Goal: Transaction & Acquisition: Purchase product/service

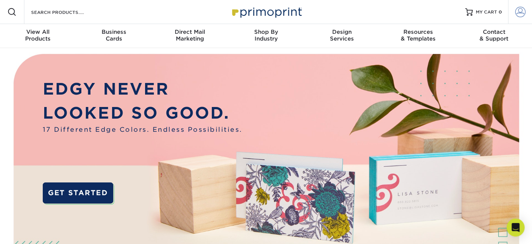
click at [523, 16] on span at bounding box center [521, 12] width 11 height 11
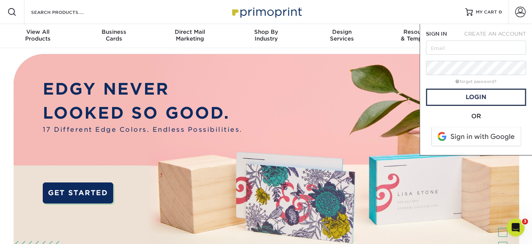
click at [469, 138] on span at bounding box center [477, 137] width 96 height 20
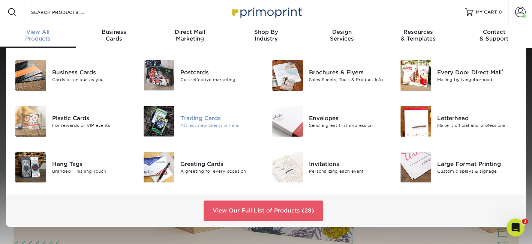
click at [206, 122] on div "Attract new clients & Fans" at bounding box center [220, 125] width 80 height 6
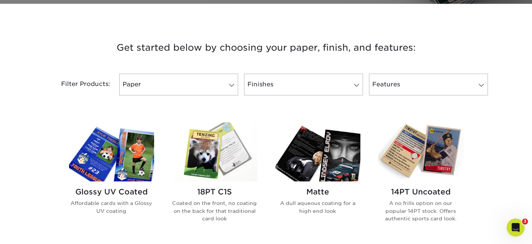
scroll to position [263, 0]
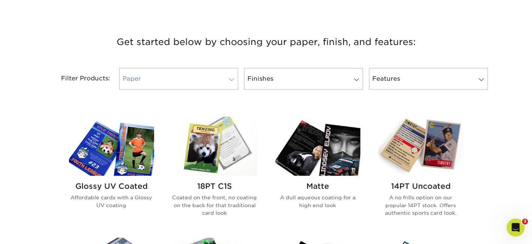
click at [232, 78] on span at bounding box center [232, 80] width 11 height 6
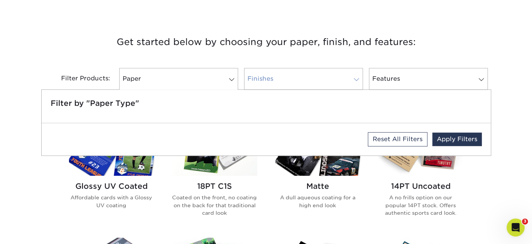
click at [356, 79] on span at bounding box center [357, 80] width 11 height 6
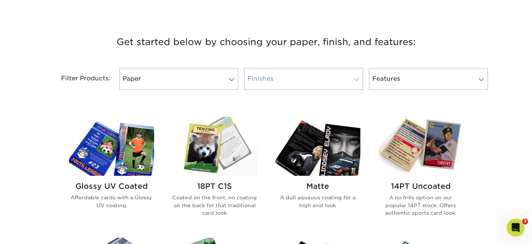
click at [356, 79] on span at bounding box center [357, 80] width 11 height 6
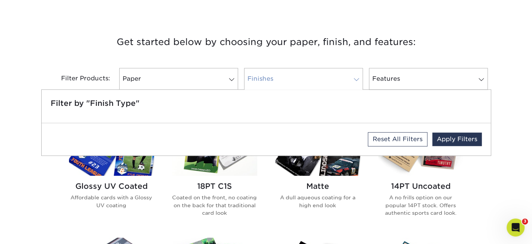
click at [356, 79] on span at bounding box center [357, 80] width 11 height 6
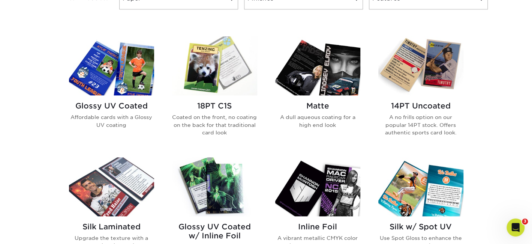
scroll to position [350, 0]
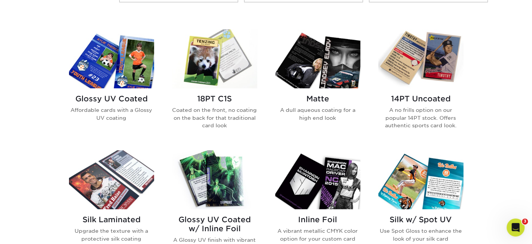
click at [218, 64] on img at bounding box center [214, 58] width 85 height 59
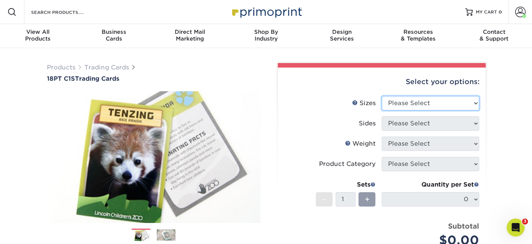
click at [407, 107] on select "Please Select 2.5" x 3.5"" at bounding box center [431, 103] width 98 height 14
select select "2.50x3.50"
click at [382, 96] on select "Please Select 2.5" x 3.5"" at bounding box center [431, 103] width 98 height 14
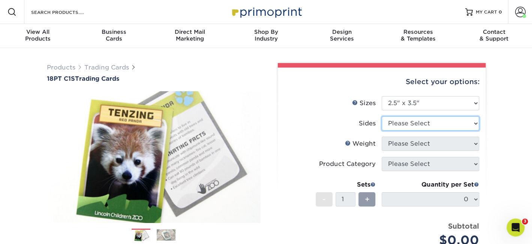
click at [407, 123] on select "Please Select Print Both Sides Print Front Only" at bounding box center [431, 123] width 98 height 14
select select "13abbda7-1d64-4f25-8bb2-c179b224825d"
click at [382, 116] on select "Please Select Print Both Sides Print Front Only" at bounding box center [431, 123] width 98 height 14
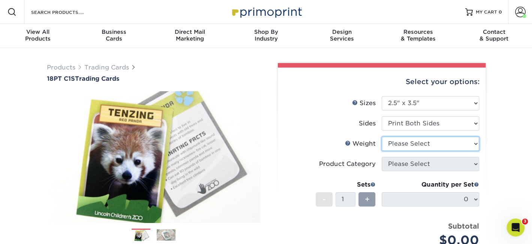
click at [411, 143] on select "Please Select 18PT C1S" at bounding box center [431, 144] width 98 height 14
select select "18PTC1S"
click at [382, 137] on select "Please Select 18PT C1S" at bounding box center [431, 144] width 98 height 14
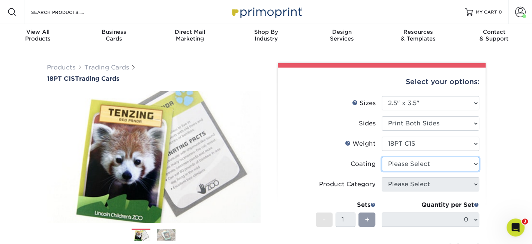
click at [412, 162] on select at bounding box center [431, 164] width 98 height 14
select select "1e8116af-acfc-44b1-83dc-8181aa338834"
click at [382, 157] on select at bounding box center [431, 164] width 98 height 14
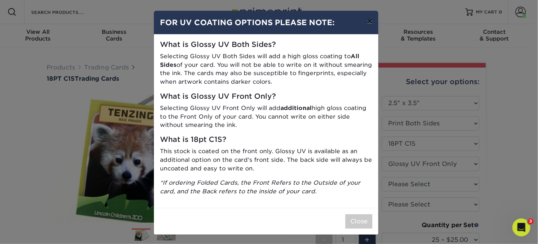
click at [368, 20] on button "×" at bounding box center [369, 21] width 17 height 21
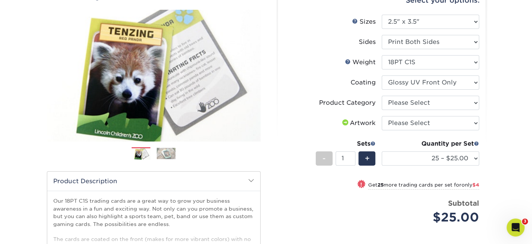
scroll to position [87, 0]
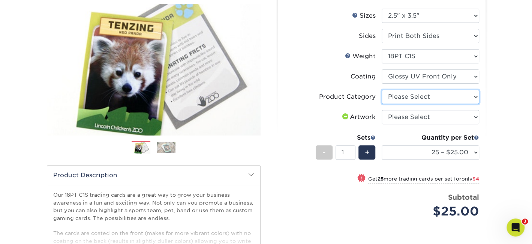
click at [405, 96] on select "Please Select Trading Cards" at bounding box center [431, 97] width 98 height 14
select select "c2f9bce9-36c2-409d-b101-c29d9d031e18"
click at [382, 90] on select "Please Select Trading Cards" at bounding box center [431, 97] width 98 height 14
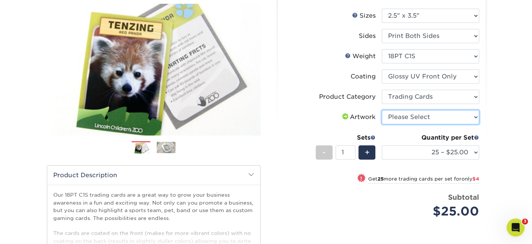
click at [406, 119] on select "Please Select I will upload files I need a design - $100" at bounding box center [431, 117] width 98 height 14
select select "upload"
click at [382, 110] on select "Please Select I will upload files I need a design - $100" at bounding box center [431, 117] width 98 height 14
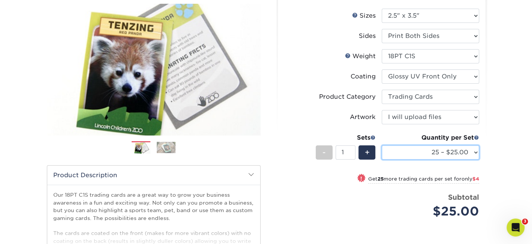
click at [475, 151] on select "25 – $25.00 50 – $29.00 75 – $37.00 100 – $41.00 250 – $48.00 500 – $58.00 1000…" at bounding box center [431, 152] width 98 height 14
select select "100 – $41.00"
click at [382, 145] on select "25 – $25.00 50 – $29.00 75 – $37.00 100 – $41.00 250 – $48.00 500 – $58.00 1000…" at bounding box center [431, 152] width 98 height 14
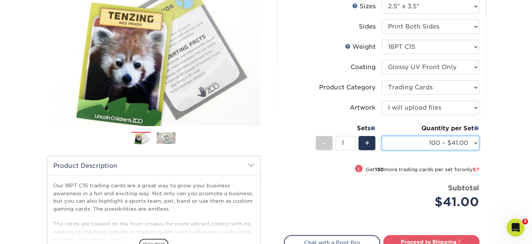
scroll to position [175, 0]
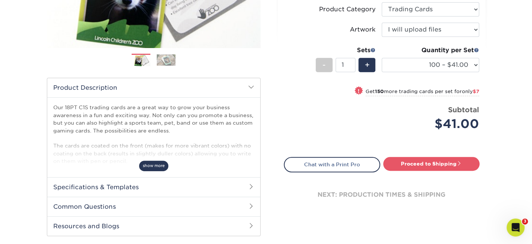
click at [153, 166] on span "show more" at bounding box center [153, 166] width 29 height 10
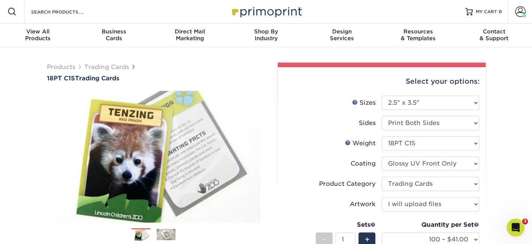
scroll to position [0, 0]
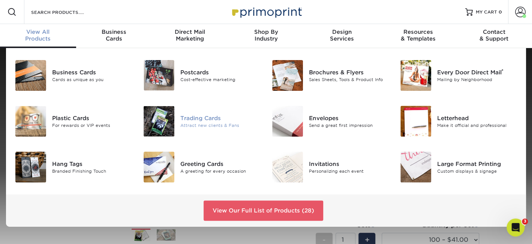
click at [205, 120] on div "Trading Cards" at bounding box center [220, 118] width 80 height 8
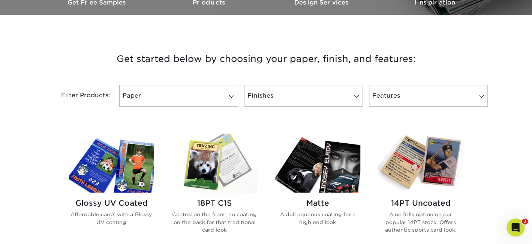
scroll to position [263, 0]
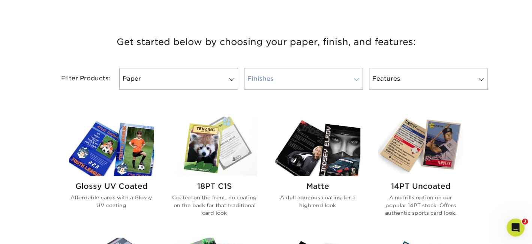
click at [354, 79] on span at bounding box center [357, 80] width 11 height 6
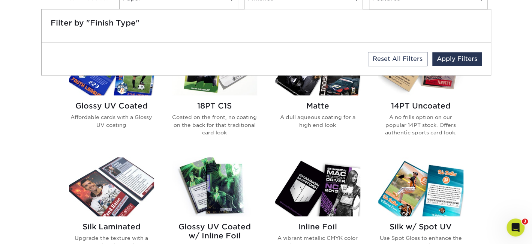
scroll to position [350, 0]
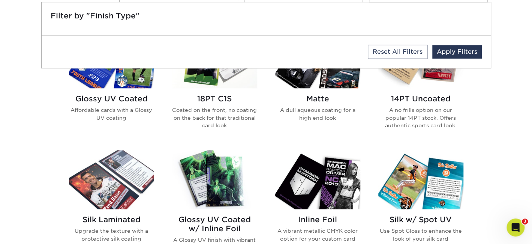
click at [330, 101] on h2 "Matte" at bounding box center [317, 98] width 85 height 9
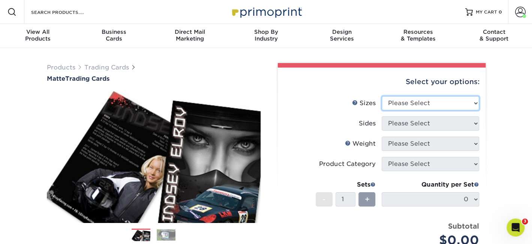
click at [398, 105] on select "Please Select 2.5" x 3.5"" at bounding box center [431, 103] width 98 height 14
select select "2.50x3.50"
click at [382, 96] on select "Please Select 2.5" x 3.5"" at bounding box center [431, 103] width 98 height 14
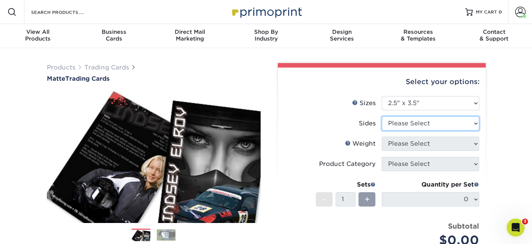
click at [397, 123] on select "Please Select Print Both Sides Print Front Only" at bounding box center [431, 123] width 98 height 14
select select "13abbda7-1d64-4f25-8bb2-c179b224825d"
click at [382, 116] on select "Please Select Print Both Sides Print Front Only" at bounding box center [431, 123] width 98 height 14
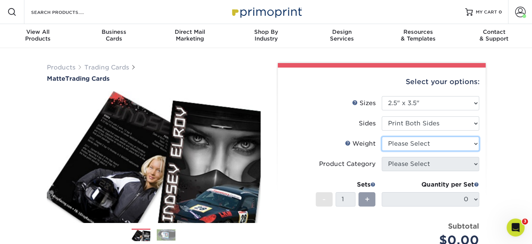
click at [402, 145] on select "Please Select 16PT 14PT" at bounding box center [431, 144] width 98 height 14
select select "16PT"
click at [382, 137] on select "Please Select 16PT 14PT" at bounding box center [431, 144] width 98 height 14
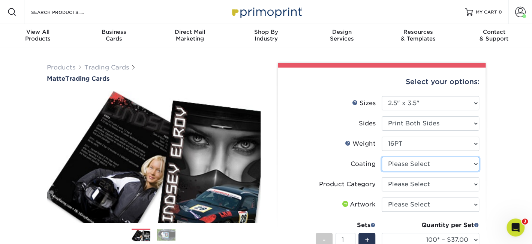
click at [405, 163] on select at bounding box center [431, 164] width 98 height 14
select select "121bb7b5-3b4d-429f-bd8d-bbf80e953313"
click at [382, 157] on select at bounding box center [431, 164] width 98 height 14
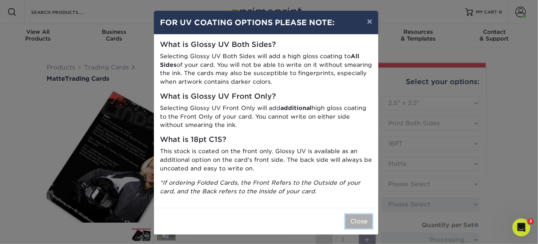
click at [357, 222] on button "Close" at bounding box center [358, 221] width 27 height 14
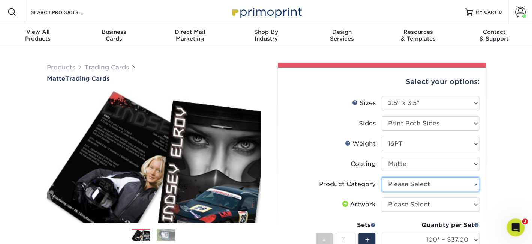
click at [398, 183] on select "Please Select Trading Cards" at bounding box center [431, 184] width 98 height 14
select select "c2f9bce9-36c2-409d-b101-c29d9d031e18"
click at [382, 177] on select "Please Select Trading Cards" at bounding box center [431, 184] width 98 height 14
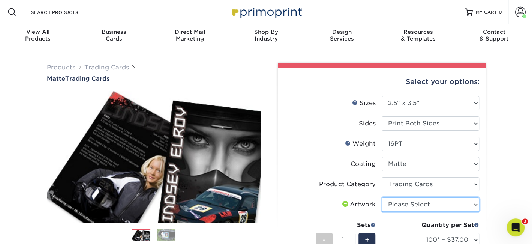
click at [401, 205] on select "Please Select I will upload files I need a design - $100" at bounding box center [431, 204] width 98 height 14
select select "upload"
click at [382, 197] on select "Please Select I will upload files I need a design - $100" at bounding box center [431, 204] width 98 height 14
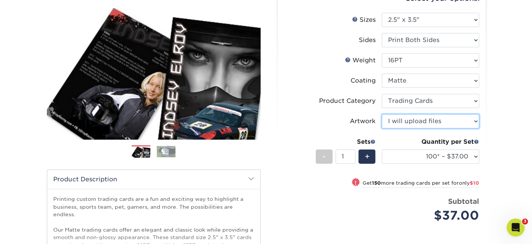
scroll to position [87, 0]
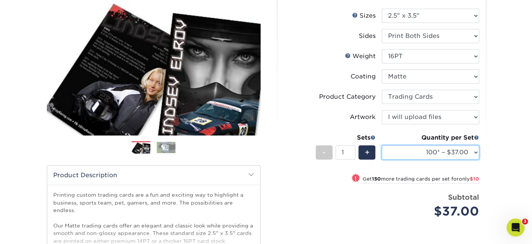
click at [474, 152] on select "100* – $37.00 250* – $47.00 500* – $58.00 1000 – $71.00 2500 – $141.00 5000 – $…" at bounding box center [431, 152] width 98 height 14
click at [350, 209] on div "Price per set $37.00" at bounding box center [333, 206] width 98 height 29
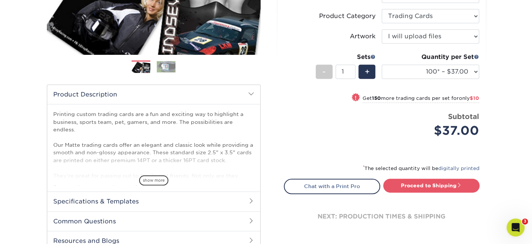
scroll to position [175, 0]
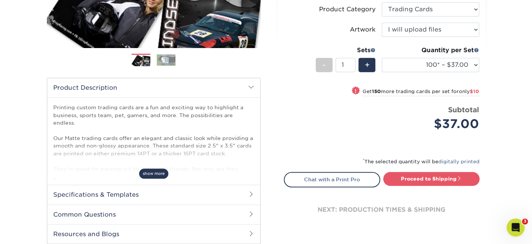
click at [150, 173] on span "show more" at bounding box center [153, 173] width 29 height 10
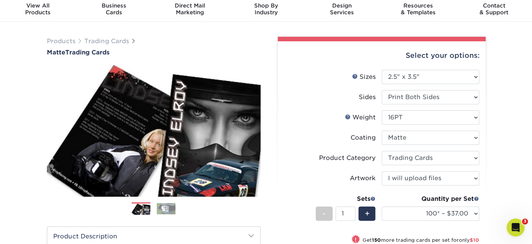
scroll to position [0, 0]
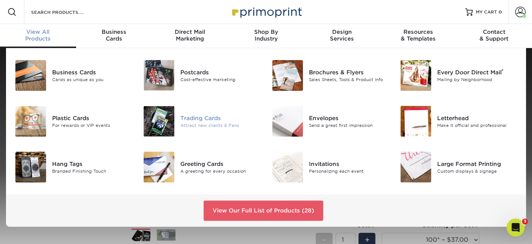
click at [203, 122] on div "Trading Cards" at bounding box center [220, 118] width 80 height 8
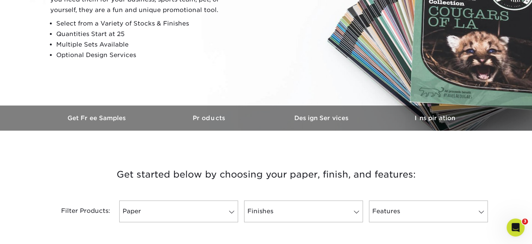
scroll to position [175, 0]
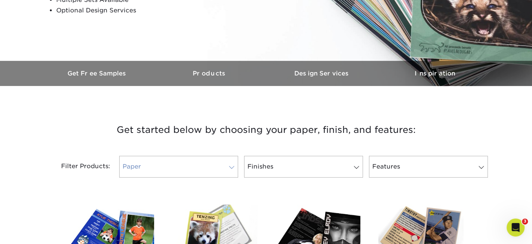
click at [233, 166] on span at bounding box center [232, 167] width 11 height 6
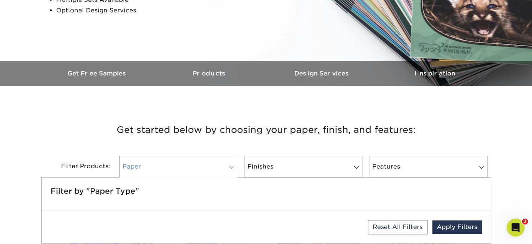
scroll to position [263, 0]
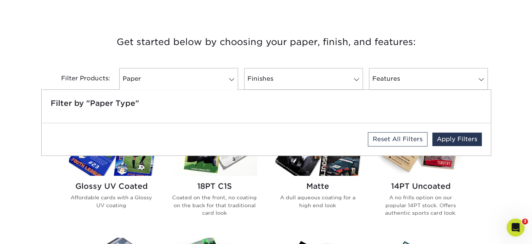
click at [222, 176] on div "18PT C1S Coated on the front, no coating on the back for that traditional card …" at bounding box center [214, 202] width 85 height 53
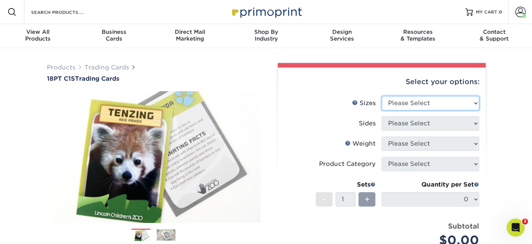
click at [391, 105] on select "Please Select 2.5" x 3.5"" at bounding box center [431, 103] width 98 height 14
select select "2.50x3.50"
click at [382, 96] on select "Please Select 2.5" x 3.5"" at bounding box center [431, 103] width 98 height 14
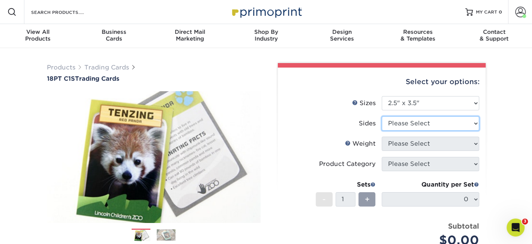
click at [397, 125] on select "Please Select Print Both Sides Print Front Only" at bounding box center [431, 123] width 98 height 14
select select "13abbda7-1d64-4f25-8bb2-c179b224825d"
click at [382, 116] on select "Please Select Print Both Sides Print Front Only" at bounding box center [431, 123] width 98 height 14
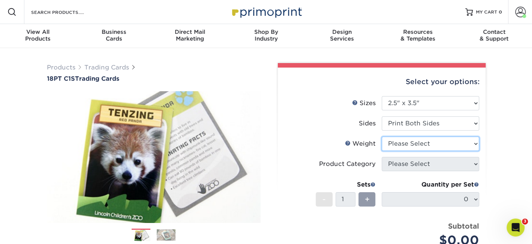
click at [398, 144] on select "Please Select 18PT C1S" at bounding box center [431, 144] width 98 height 14
select select "18PTC1S"
click at [382, 137] on select "Please Select 18PT C1S" at bounding box center [431, 144] width 98 height 14
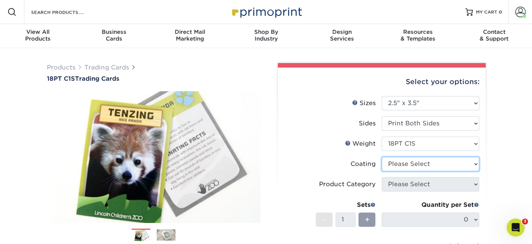
click at [397, 166] on select at bounding box center [431, 164] width 98 height 14
select select "1e8116af-acfc-44b1-83dc-8181aa338834"
click at [382, 157] on select at bounding box center [431, 164] width 98 height 14
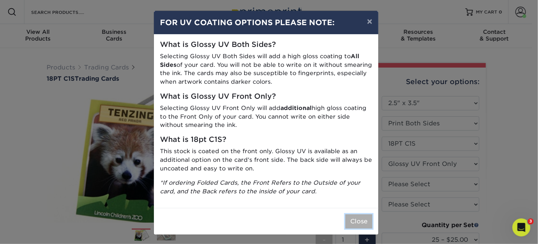
click at [352, 218] on button "Close" at bounding box center [358, 221] width 27 height 14
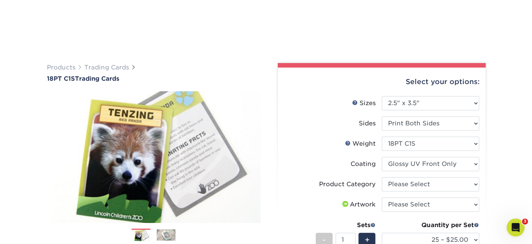
scroll to position [87, 0]
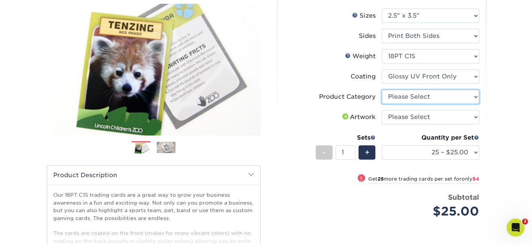
click at [396, 97] on select "Please Select Trading Cards" at bounding box center [431, 97] width 98 height 14
select select "c2f9bce9-36c2-409d-b101-c29d9d031e18"
click at [382, 90] on select "Please Select Trading Cards" at bounding box center [431, 97] width 98 height 14
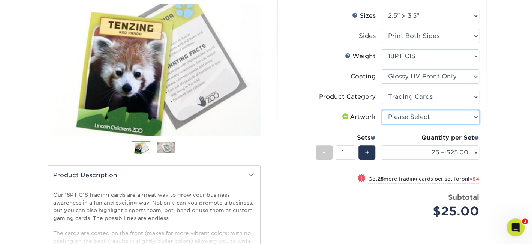
click at [399, 119] on select "Please Select I will upload files I need a design - $100" at bounding box center [431, 117] width 98 height 14
select select "upload"
click at [382, 110] on select "Please Select I will upload files I need a design - $100" at bounding box center [431, 117] width 98 height 14
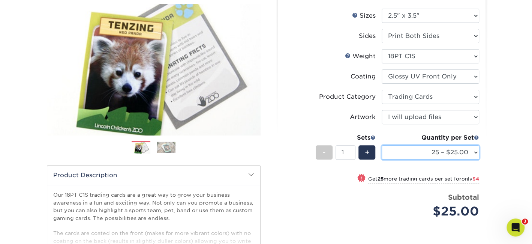
click at [474, 151] on select "25 – $25.00 50 – $29.00 75 – $37.00 100 – $41.00 250 – $48.00 500 – $58.00 1000…" at bounding box center [431, 152] width 98 height 14
select select "100 – $41.00"
click at [382, 145] on select "25 – $25.00 50 – $29.00 75 – $37.00 100 – $41.00 250 – $48.00 500 – $58.00 1000…" at bounding box center [431, 152] width 98 height 14
click at [474, 151] on select "25 – $25.00 50 – $29.00 75 – $37.00 100 – $41.00 250 – $48.00 500 – $58.00 1000…" at bounding box center [431, 152] width 98 height 14
click at [391, 202] on div "$41.00" at bounding box center [434, 211] width 92 height 18
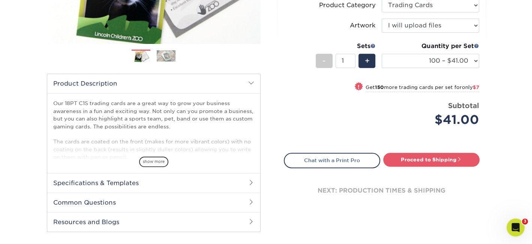
scroll to position [263, 0]
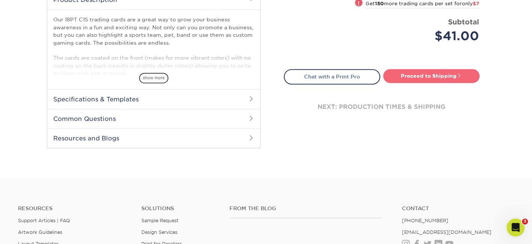
click at [421, 75] on link "Proceed to Shipping" at bounding box center [431, 76] width 96 height 14
type input "Set 1"
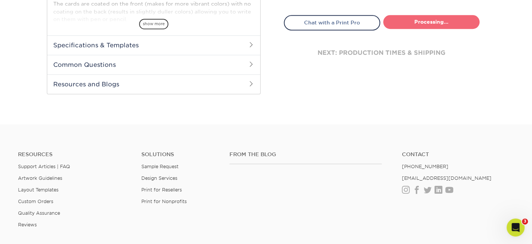
select select "112ffa23-9d02-4f11-8dd7-e63311db5207"
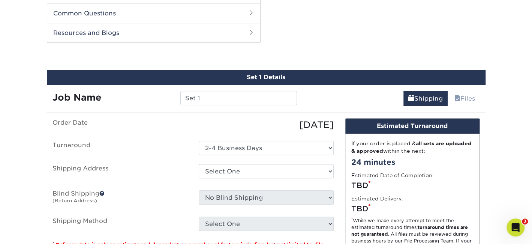
scroll to position [373, 0]
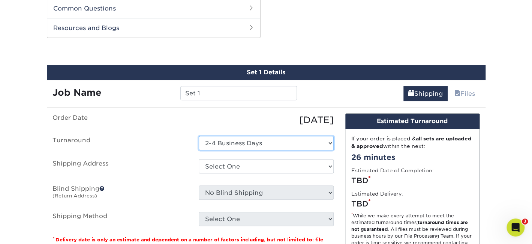
click at [323, 143] on select "Select One 2-4 Business Days" at bounding box center [266, 143] width 135 height 14
click at [199, 136] on select "Select One 2-4 Business Days" at bounding box center [266, 143] width 135 height 14
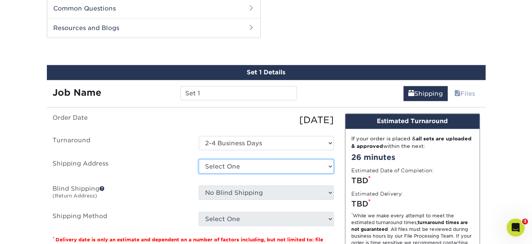
click at [305, 168] on select "Select One GAC Office + Add New Address" at bounding box center [266, 166] width 135 height 14
select select "272480"
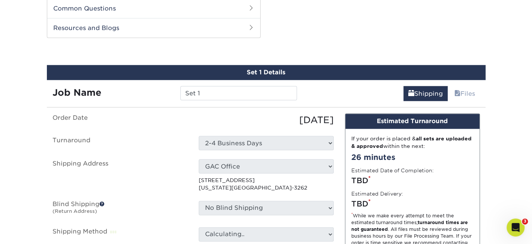
scroll to position [461, 0]
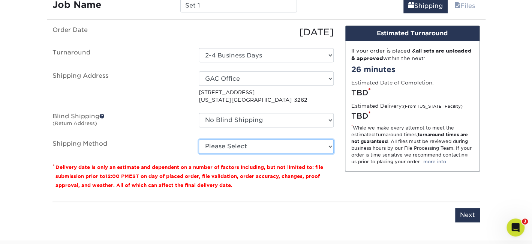
click at [329, 145] on select "Please Select Ground Shipping (+$16.21) 3 Day Shipping Service (+$19.90) 2 Day …" at bounding box center [266, 146] width 135 height 14
select select "13"
click at [199, 139] on select "Please Select Ground Shipping (+$16.21) 3 Day Shipping Service (+$19.90) 2 Day …" at bounding box center [266, 146] width 135 height 14
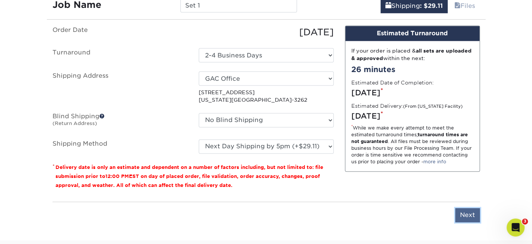
click at [467, 213] on input "Next" at bounding box center [467, 215] width 25 height 14
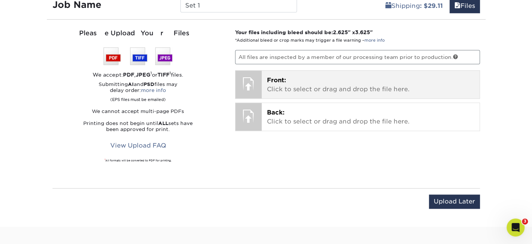
click at [252, 84] on div at bounding box center [249, 84] width 26 height 26
click at [276, 84] on p "Front: Click to select or drag and drop the file here." at bounding box center [370, 85] width 207 height 18
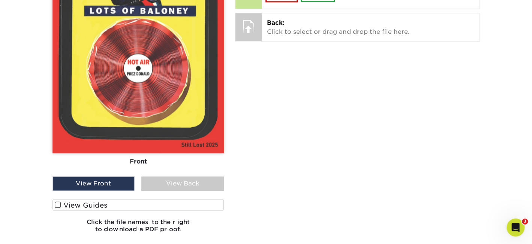
scroll to position [574, 0]
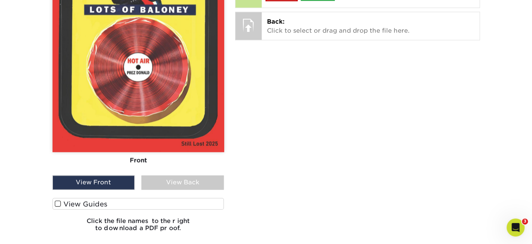
click at [59, 200] on span at bounding box center [58, 203] width 6 height 7
click at [0, 0] on input "View Guides" at bounding box center [0, 0] width 0 height 0
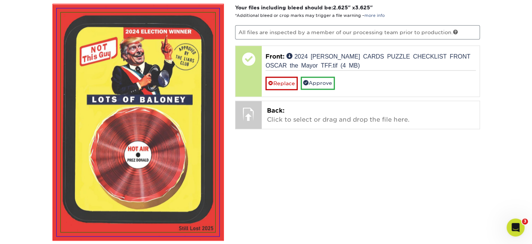
scroll to position [488, 0]
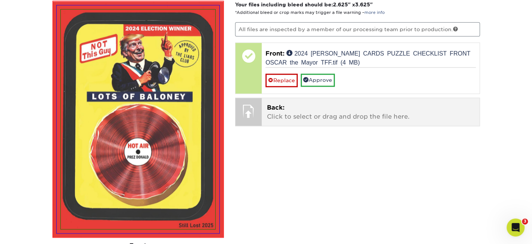
click at [271, 107] on span "Back:" at bounding box center [276, 107] width 18 height 7
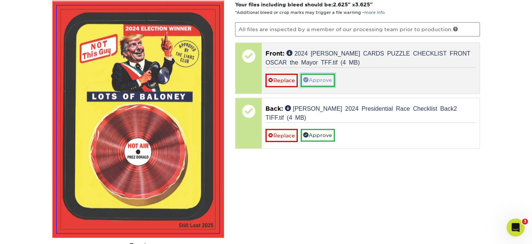
click at [317, 76] on link "Approve" at bounding box center [318, 80] width 34 height 13
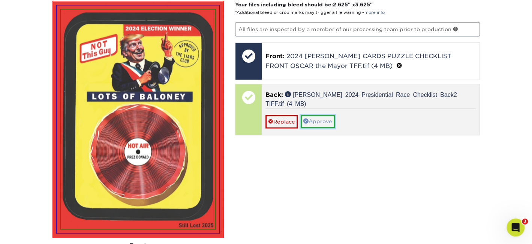
click at [314, 115] on link "Approve" at bounding box center [318, 121] width 34 height 13
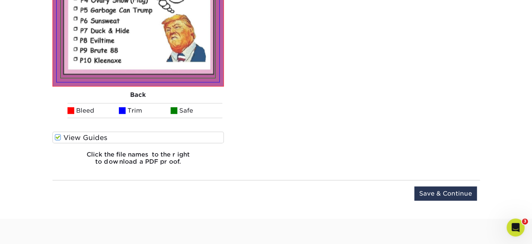
scroll to position [894, 0]
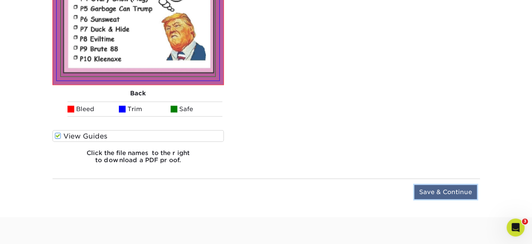
click at [449, 187] on input "Save & Continue" at bounding box center [446, 192] width 63 height 14
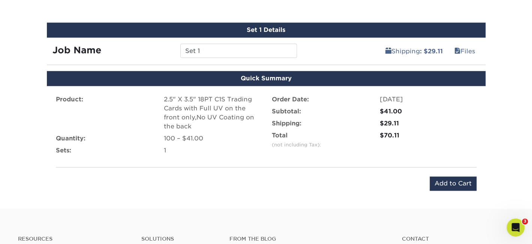
scroll to position [418, 0]
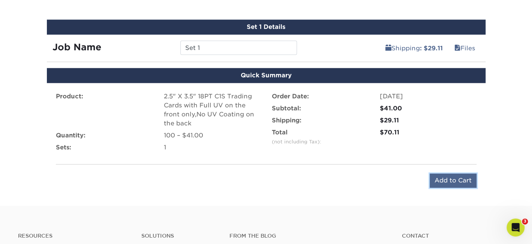
click at [458, 175] on input "Add to Cart" at bounding box center [453, 180] width 47 height 14
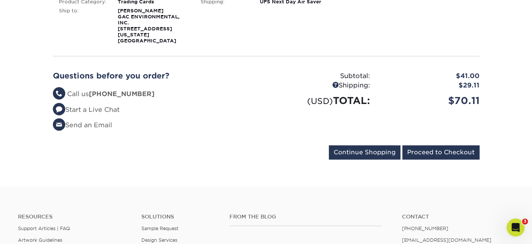
scroll to position [175, 0]
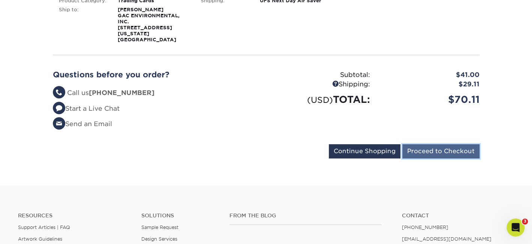
click at [424, 144] on input "Proceed to Checkout" at bounding box center [441, 151] width 77 height 14
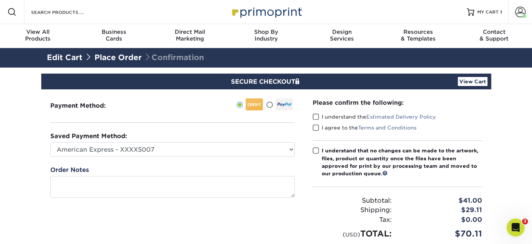
click at [317, 116] on span at bounding box center [316, 116] width 6 height 7
click at [0, 0] on input "I understand the Estimated Delivery Policy" at bounding box center [0, 0] width 0 height 0
click at [314, 128] on span at bounding box center [316, 127] width 6 height 7
click at [0, 0] on input "I agree to the Terms and Conditions" at bounding box center [0, 0] width 0 height 0
click at [314, 148] on span at bounding box center [316, 150] width 6 height 7
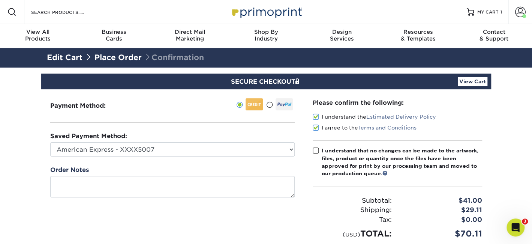
click at [0, 0] on input "I understand that no changes can be made to the artwork, files, product or quan…" at bounding box center [0, 0] width 0 height 0
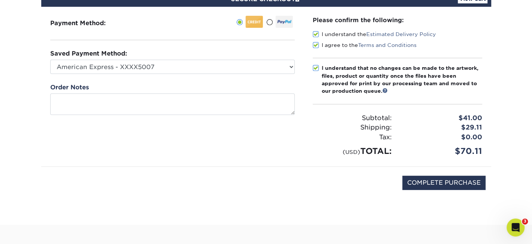
scroll to position [87, 0]
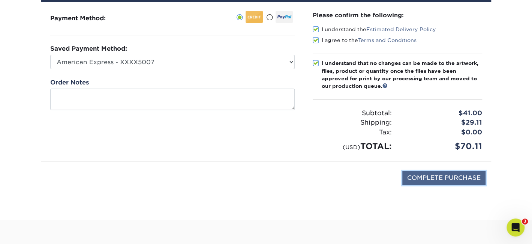
click at [434, 176] on input "COMPLETE PURCHASE" at bounding box center [444, 178] width 83 height 14
type input "PROCESSING, PLEASE WAIT..."
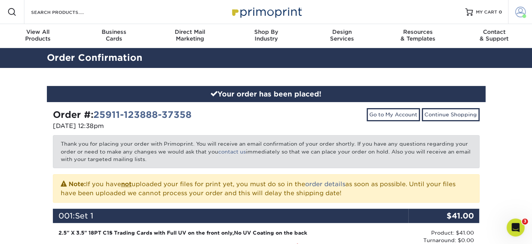
click at [519, 11] on span at bounding box center [521, 12] width 11 height 11
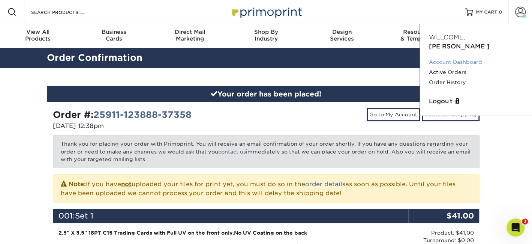
click at [467, 57] on link "Account Dashboard" at bounding box center [476, 62] width 94 height 10
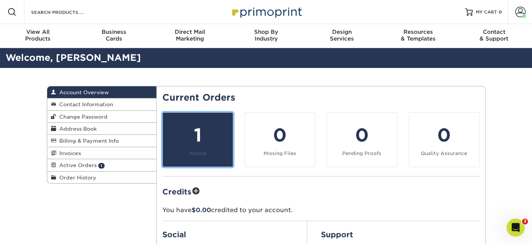
click at [200, 134] on div "1" at bounding box center [197, 135] width 61 height 27
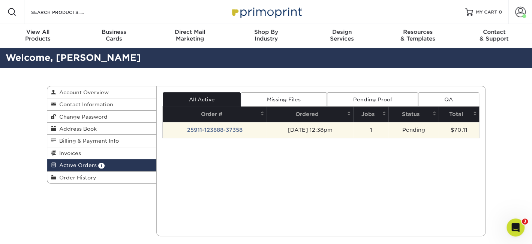
click at [230, 130] on td "25911-123888-37358" at bounding box center [215, 130] width 104 height 16
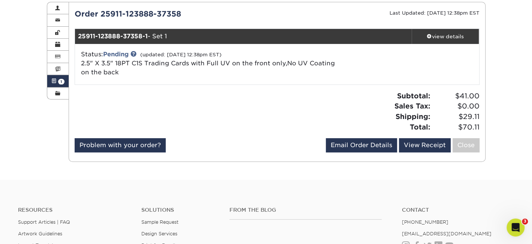
scroll to position [87, 0]
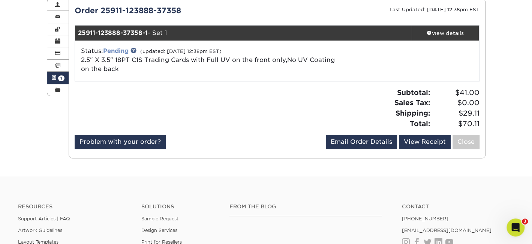
click at [119, 51] on link "Pending" at bounding box center [116, 50] width 26 height 7
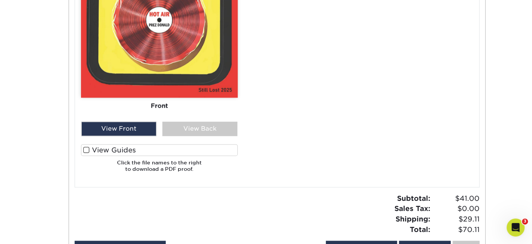
scroll to position [462, 0]
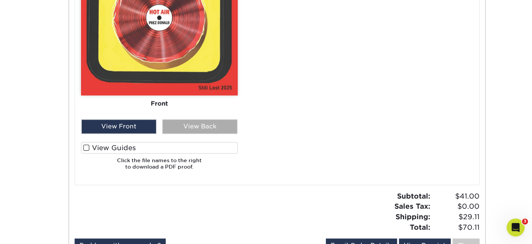
click at [215, 123] on div "View Back" at bounding box center [199, 126] width 75 height 14
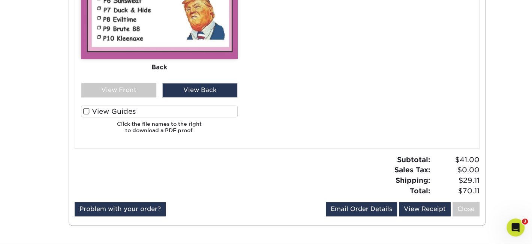
scroll to position [504, 0]
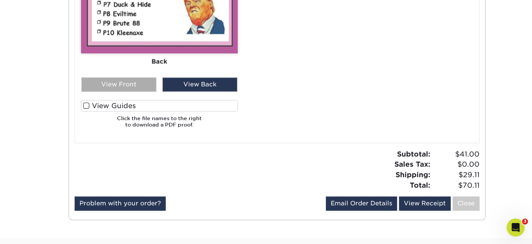
click at [126, 86] on div "View Front" at bounding box center [118, 84] width 75 height 14
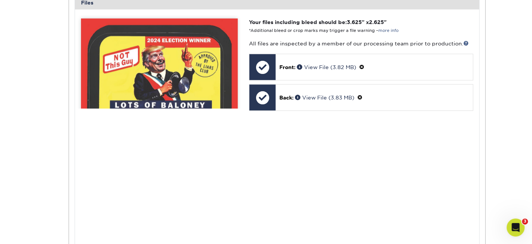
scroll to position [329, 0]
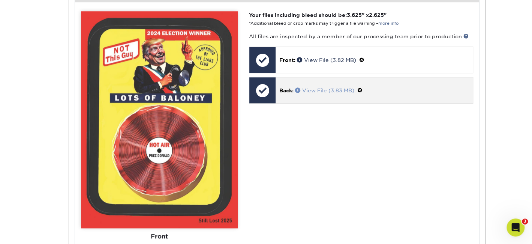
click at [332, 88] on link "View File (3.83 MB)" at bounding box center [324, 90] width 59 height 6
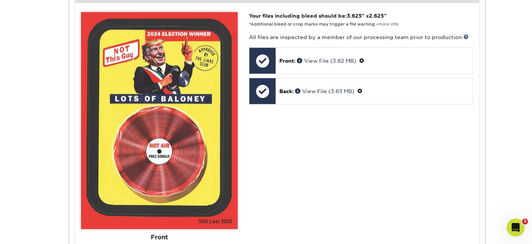
scroll to position [326, 0]
